Goal: Communication & Community: Ask a question

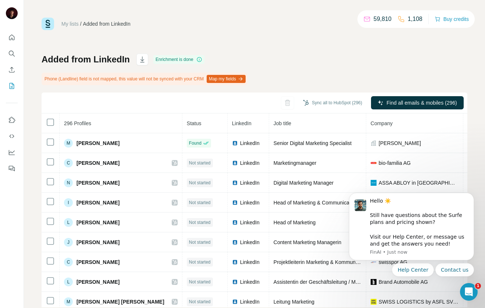
click at [299, 65] on div "Added from LinkedIn Enrichment is done Phone (Landline) field is not mapped, th…" at bounding box center [255, 181] width 426 height 254
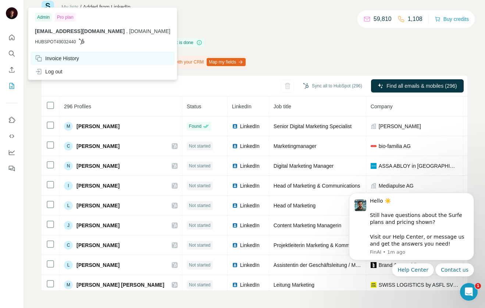
click at [47, 59] on div "Invoice History" at bounding box center [57, 58] width 44 height 7
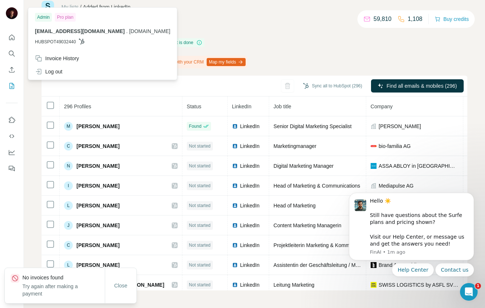
click at [62, 19] on div "Pro plan" at bounding box center [65, 17] width 21 height 9
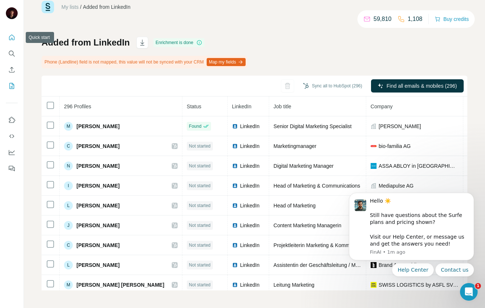
click at [9, 39] on icon "Quick start" at bounding box center [12, 38] width 6 height 6
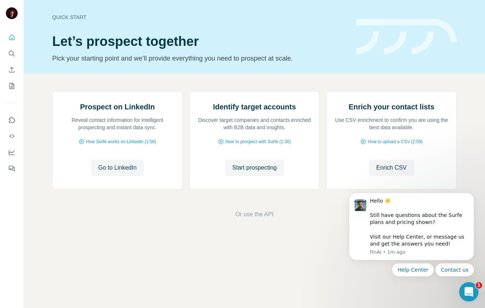
click at [465, 289] on icon "Open Intercom Messenger" at bounding box center [468, 291] width 12 height 12
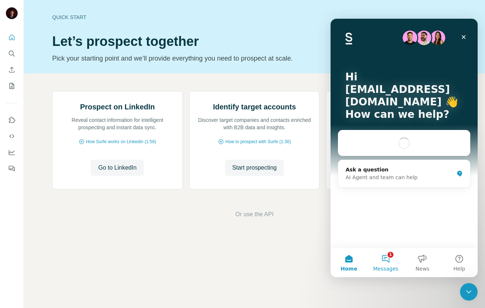
click at [381, 261] on button "1 Messages" at bounding box center [385, 262] width 37 height 29
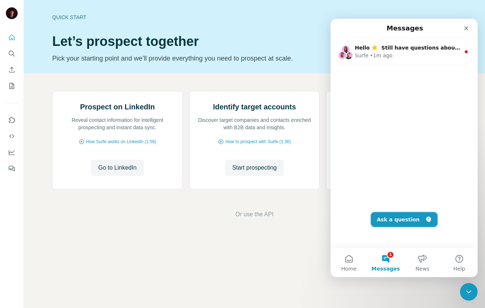
click at [395, 222] on button "Ask a question" at bounding box center [404, 219] width 67 height 15
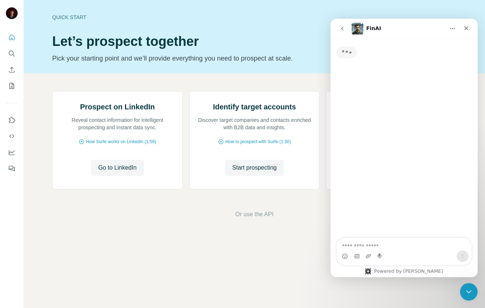
click at [374, 247] on textarea "Ask a question…" at bounding box center [404, 244] width 135 height 12
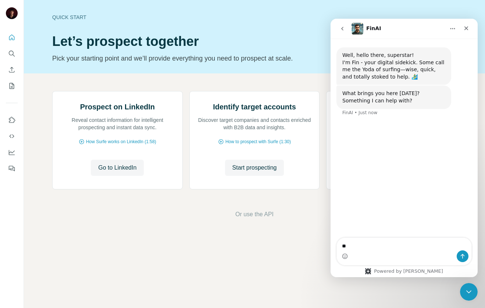
type textarea "*"
type textarea "**********"
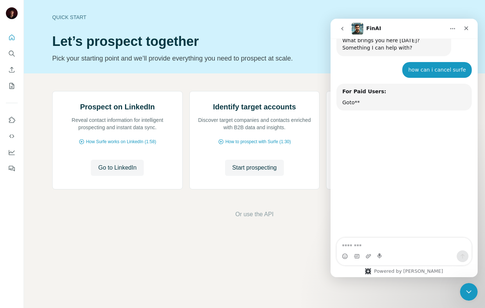
scroll to position [78, 0]
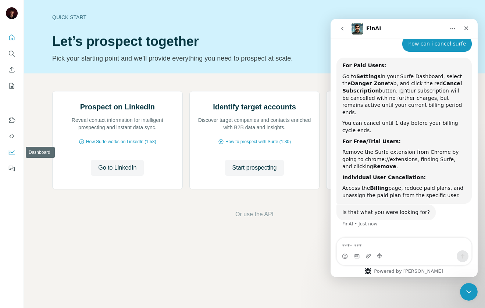
click at [12, 155] on icon "Dashboard" at bounding box center [12, 152] width 6 height 5
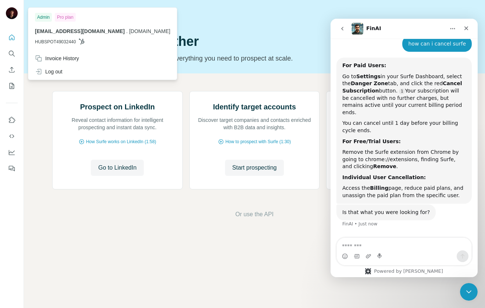
click at [15, 13] on img at bounding box center [12, 13] width 12 height 12
click at [5, 13] on div at bounding box center [12, 14] width 21 height 24
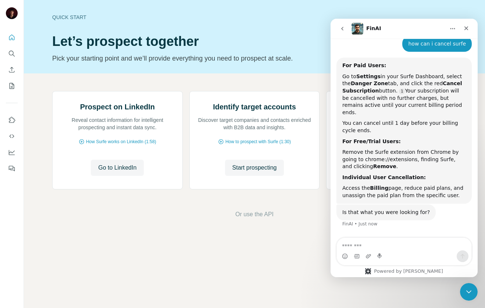
click at [12, 11] on img at bounding box center [12, 13] width 12 height 12
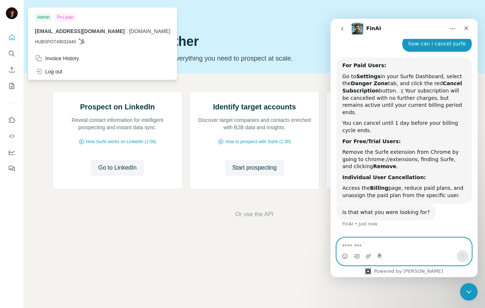
click at [360, 243] on textarea "Message…" at bounding box center [404, 244] width 135 height 12
type textarea "**********"
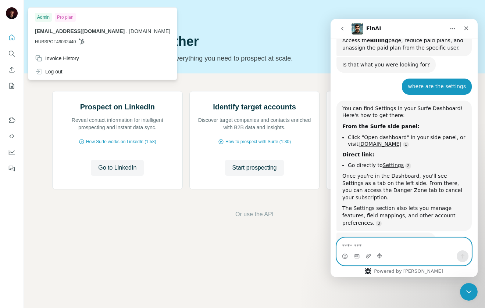
scroll to position [237, 0]
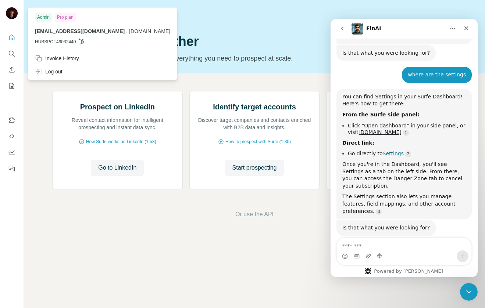
click at [389, 151] on link "Settings" at bounding box center [393, 154] width 21 height 6
